Goal: Task Accomplishment & Management: Manage account settings

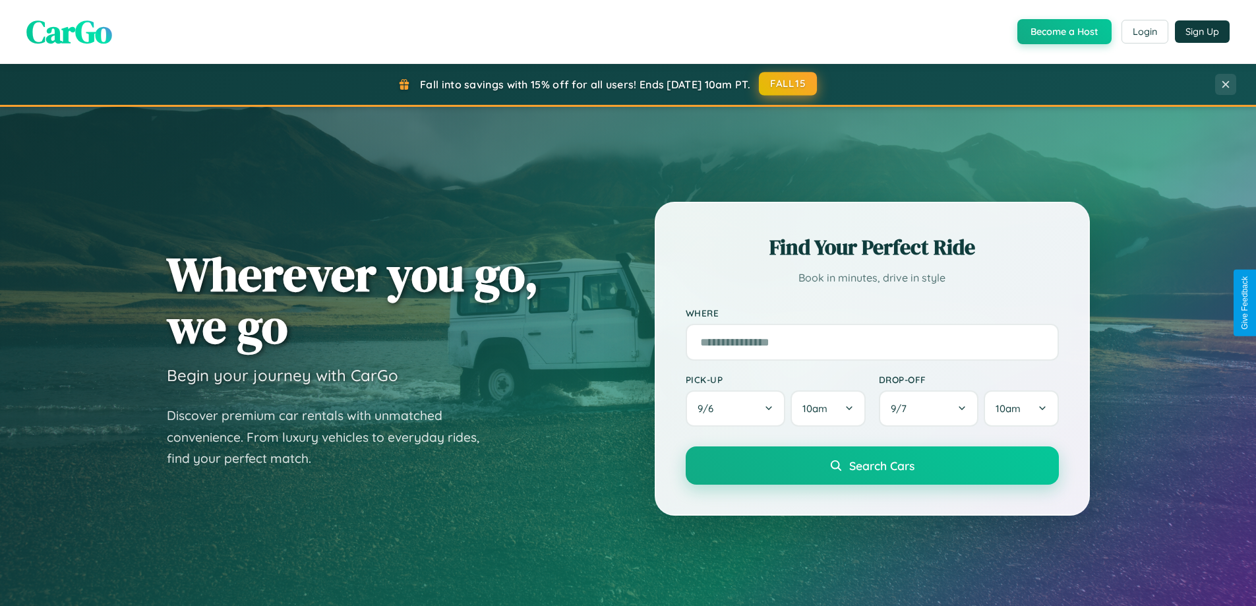
click at [788, 84] on button "FALL15" at bounding box center [788, 84] width 58 height 24
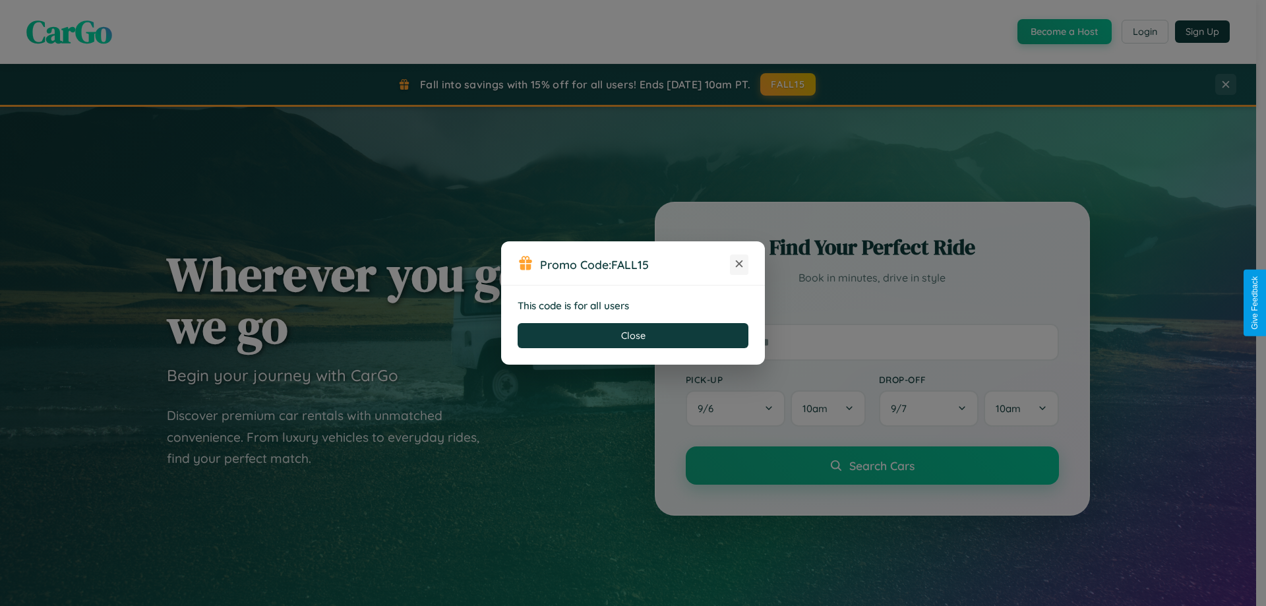
click at [739, 264] on icon at bounding box center [738, 263] width 13 height 13
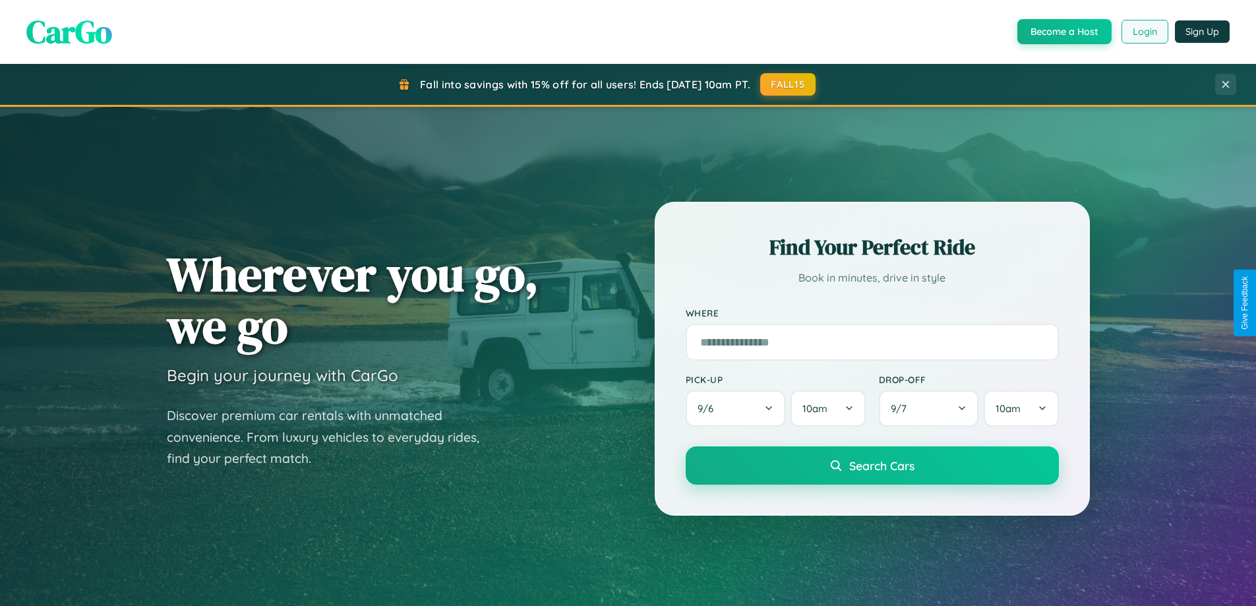
click at [1144, 32] on button "Login" at bounding box center [1144, 32] width 47 height 24
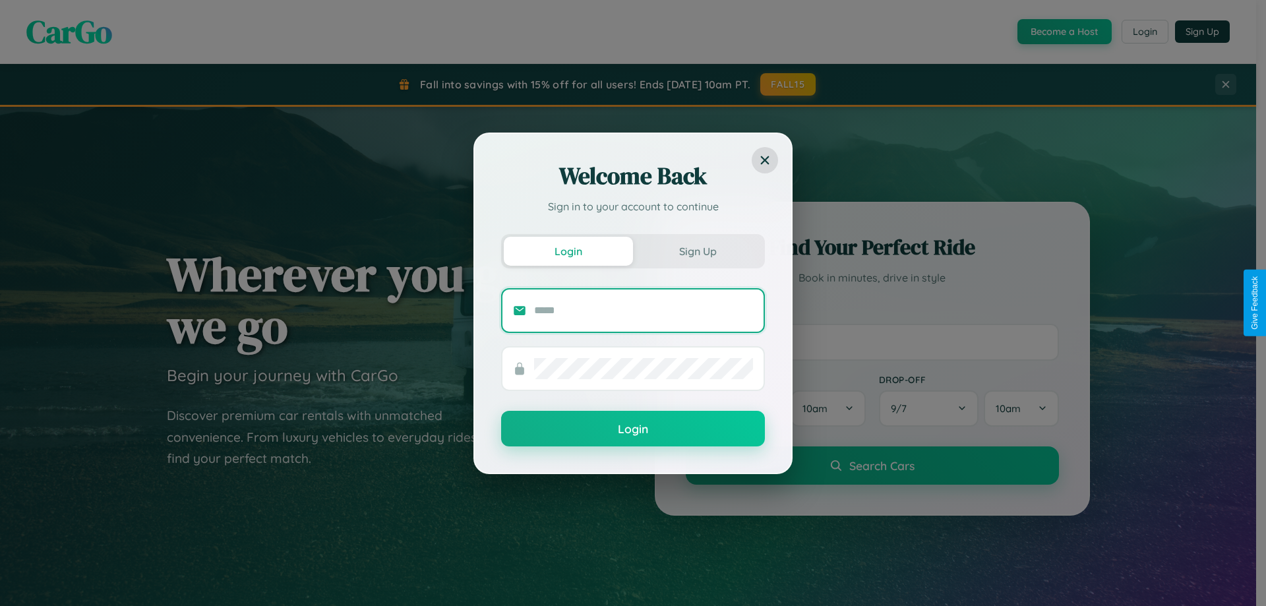
click at [643, 310] on input "text" at bounding box center [643, 310] width 219 height 21
type input "**********"
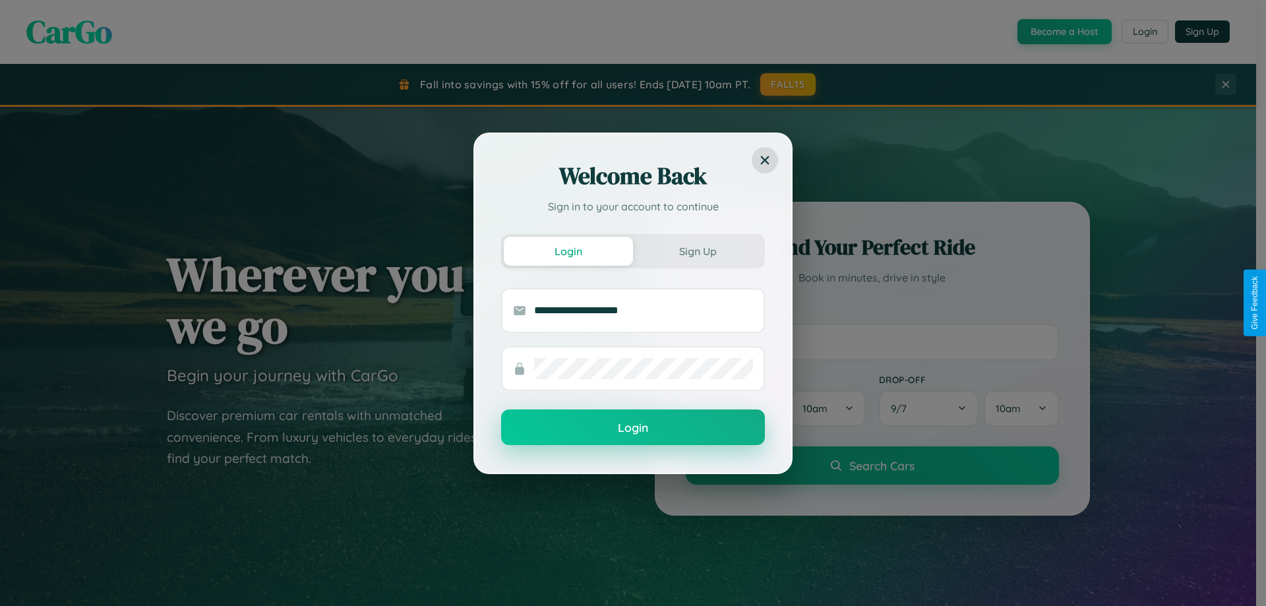
click at [633, 428] on button "Login" at bounding box center [633, 427] width 264 height 36
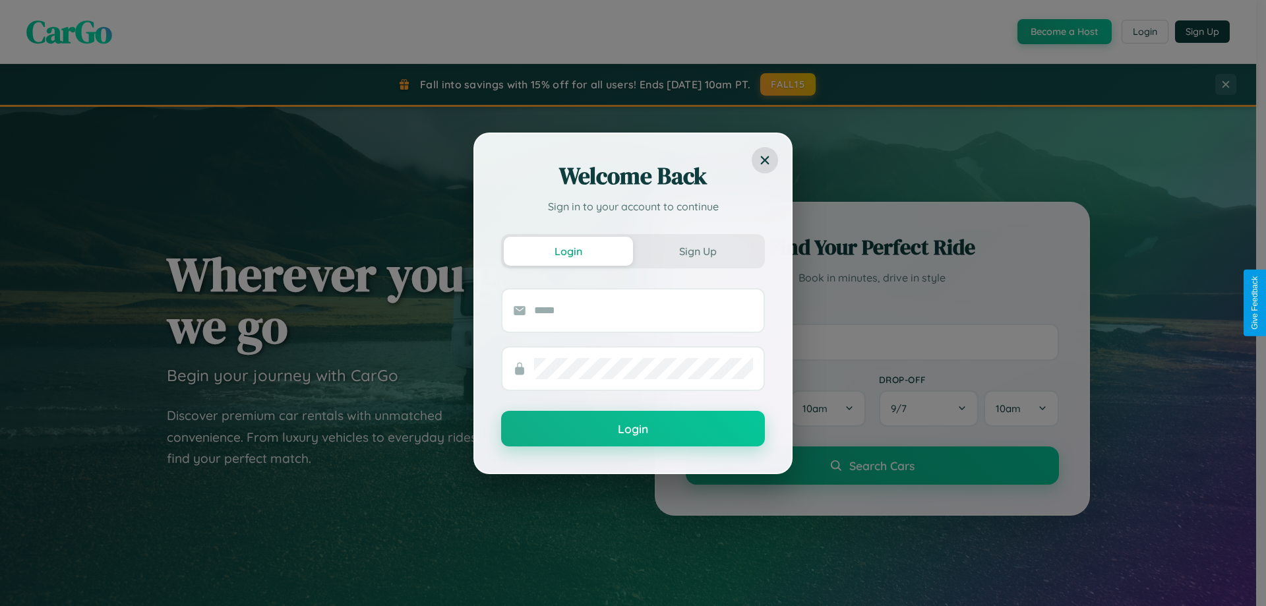
scroll to position [39, 0]
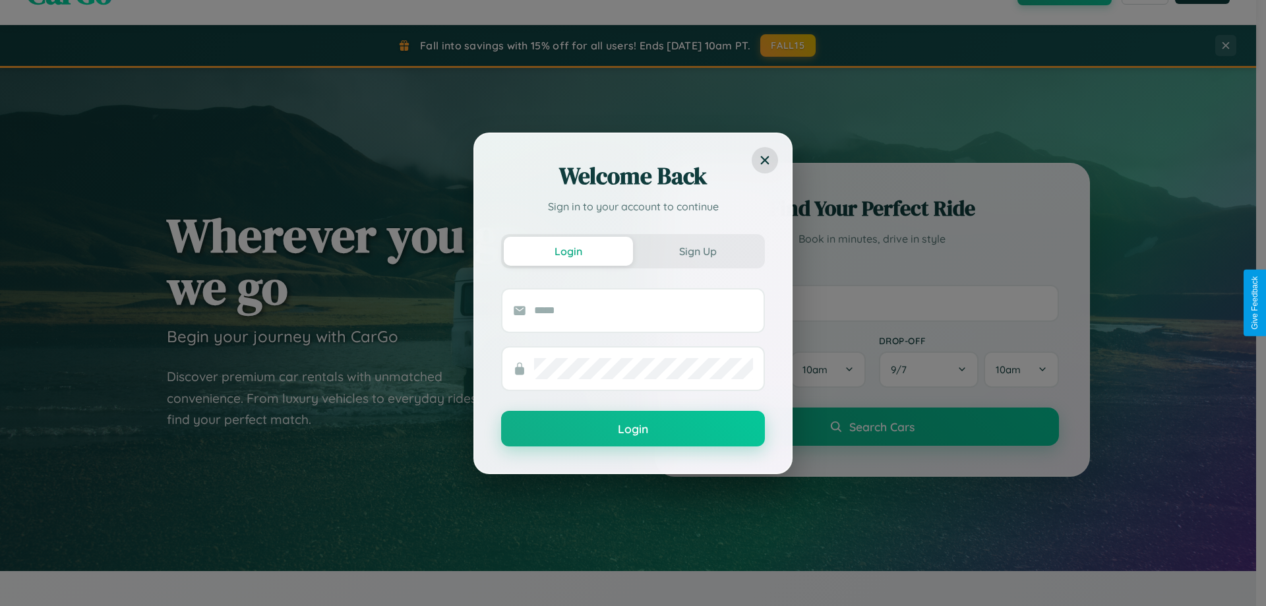
click at [871, 303] on div "Welcome Back Sign in to your account to continue Login Sign Up Login" at bounding box center [633, 303] width 1266 height 606
